Goal: Task Accomplishment & Management: Manage account settings

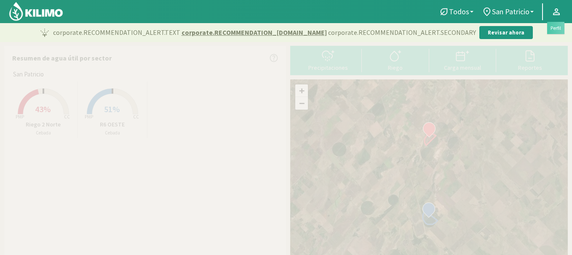
click at [554, 8] on icon at bounding box center [556, 12] width 10 height 10
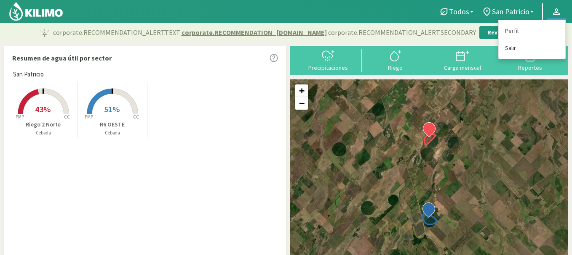
click at [516, 45] on link "Salir" at bounding box center [531, 48] width 66 height 17
click at [508, 49] on link "Salir" at bounding box center [531, 48] width 66 height 17
click at [513, 46] on link "Salir" at bounding box center [531, 48] width 66 height 17
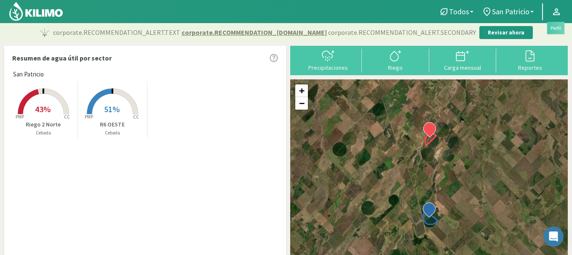
click at [556, 11] on icon at bounding box center [556, 12] width 10 height 10
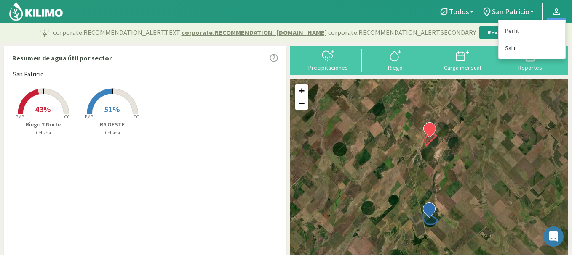
click at [510, 46] on link "Salir" at bounding box center [531, 48] width 66 height 17
click at [511, 30] on link "Perfil" at bounding box center [531, 30] width 66 height 17
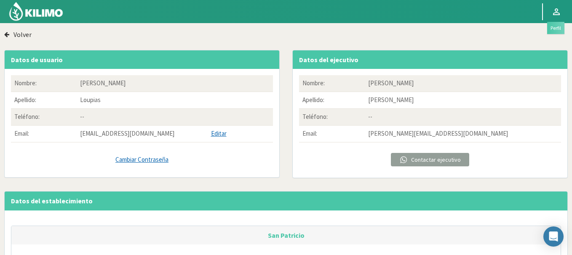
click at [558, 11] on icon at bounding box center [556, 12] width 10 height 10
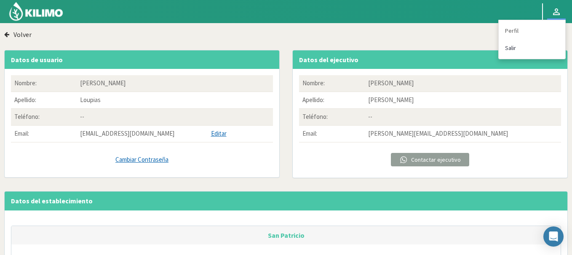
click at [509, 50] on link "Salir" at bounding box center [531, 48] width 66 height 17
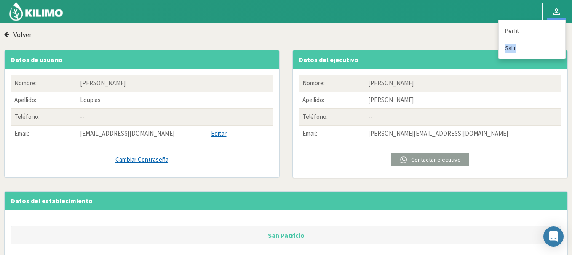
click at [509, 50] on link "Salir" at bounding box center [531, 48] width 66 height 17
click at [504, 49] on link "Salir" at bounding box center [531, 48] width 66 height 17
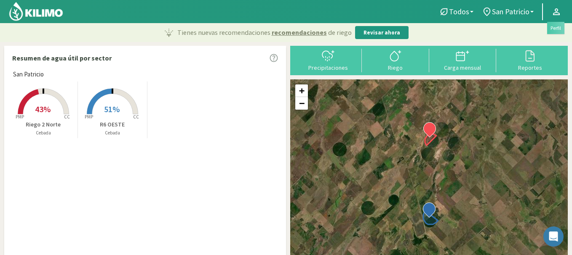
click at [552, 7] on icon at bounding box center [556, 12] width 10 height 10
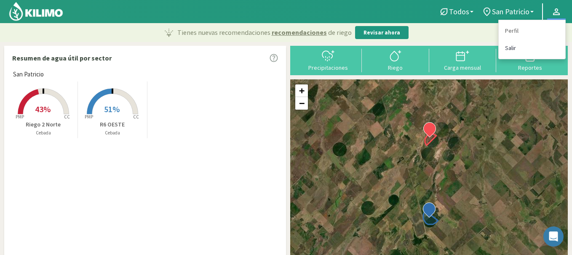
click at [510, 46] on link "Salir" at bounding box center [531, 48] width 66 height 17
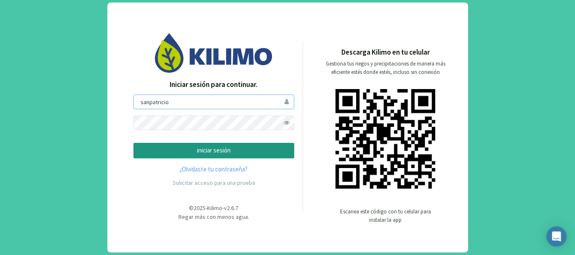
click at [229, 101] on input "sanpatricio" at bounding box center [213, 102] width 161 height 15
type input "k"
type input "S"
type input "saima"
click at [142, 149] on p "iniciar sesión" at bounding box center [214, 151] width 146 height 10
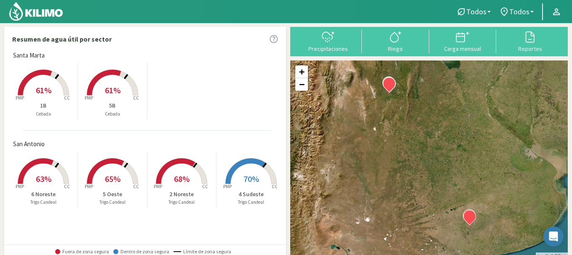
click at [48, 85] on rect at bounding box center [43, 96] width 67 height 67
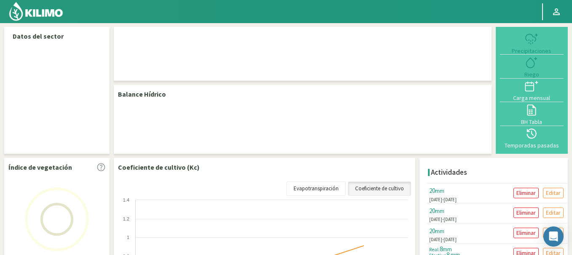
select select "1: Object"
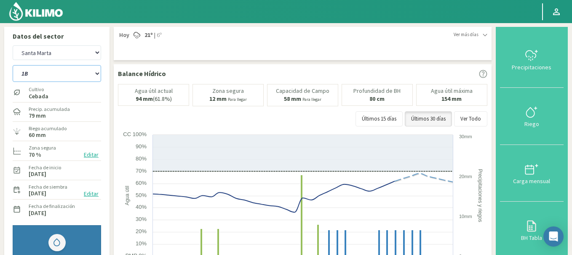
click at [64, 71] on select "1B 5B" at bounding box center [57, 73] width 88 height 17
select select "1: Object"
click at [13, 65] on select "1B 5B" at bounding box center [57, 73] width 88 height 17
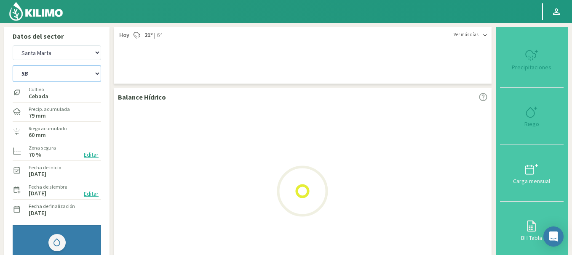
select select "3: Object"
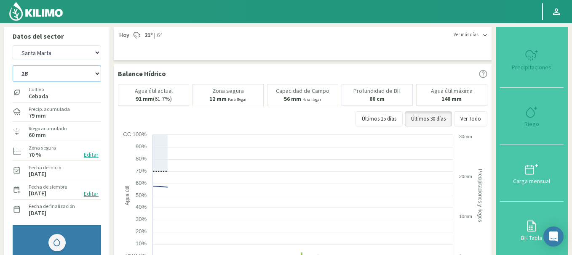
select select "3: Object"
